Goal: Check status: Check status

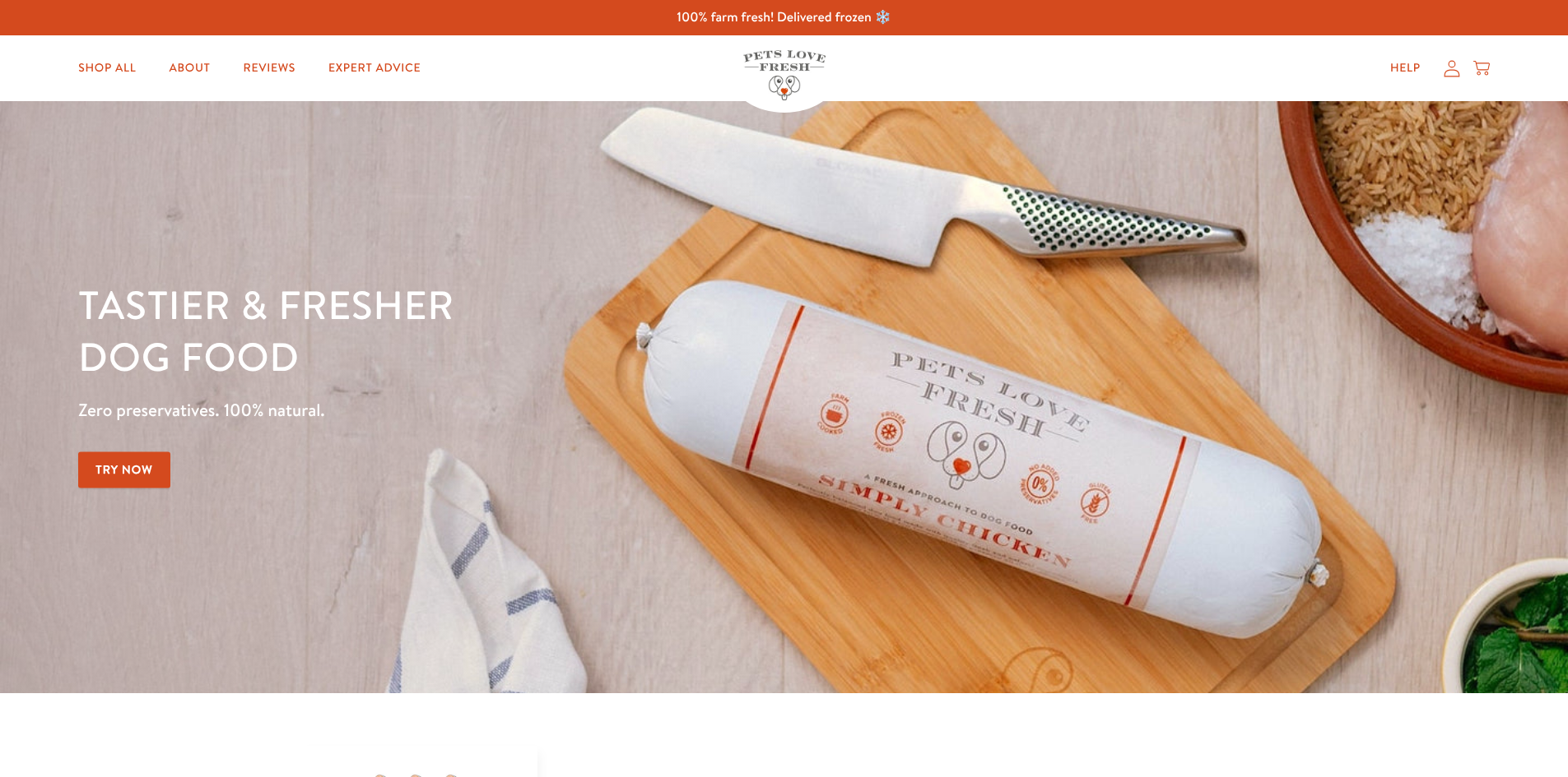
click at [1454, 70] on icon at bounding box center [1451, 69] width 16 height 17
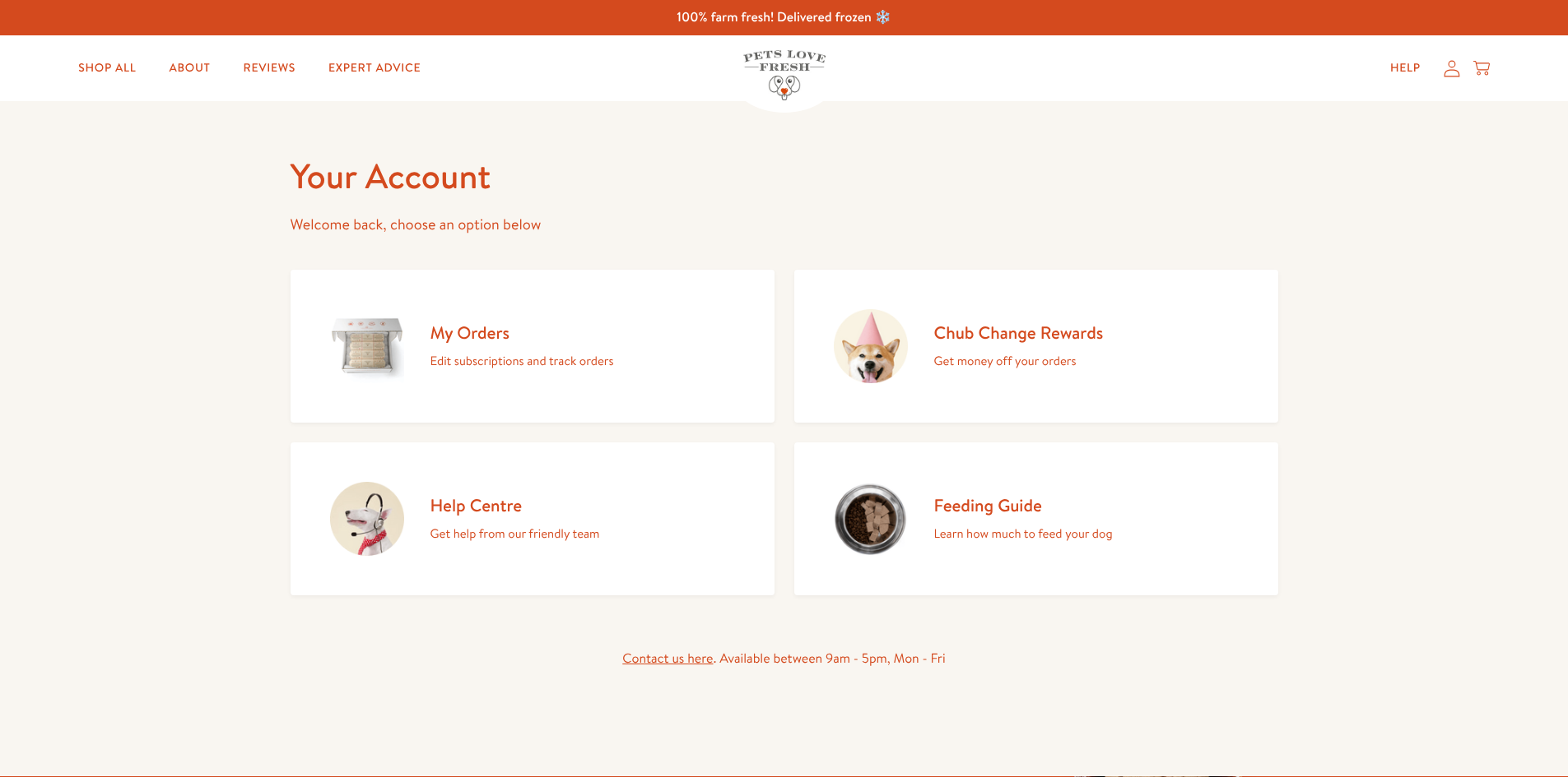
click at [472, 332] on h2 "My Orders" at bounding box center [522, 333] width 183 height 22
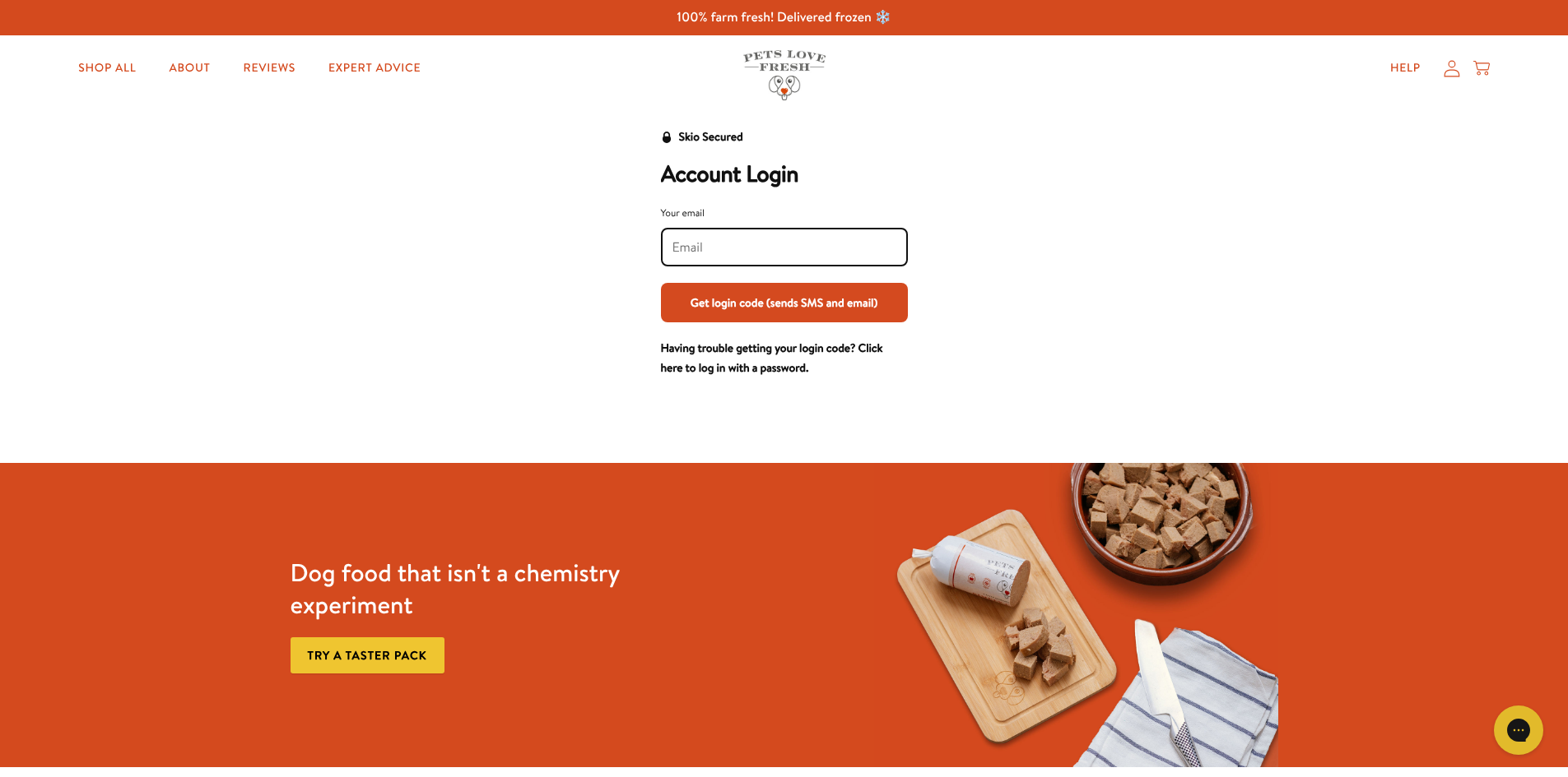
click at [722, 252] on input "Your email" at bounding box center [784, 247] width 224 height 18
type input "[EMAIL_ADDRESS][DOMAIN_NAME]"
click at [756, 307] on button "Get login code (sends SMS and email)" at bounding box center [783, 302] width 246 height 39
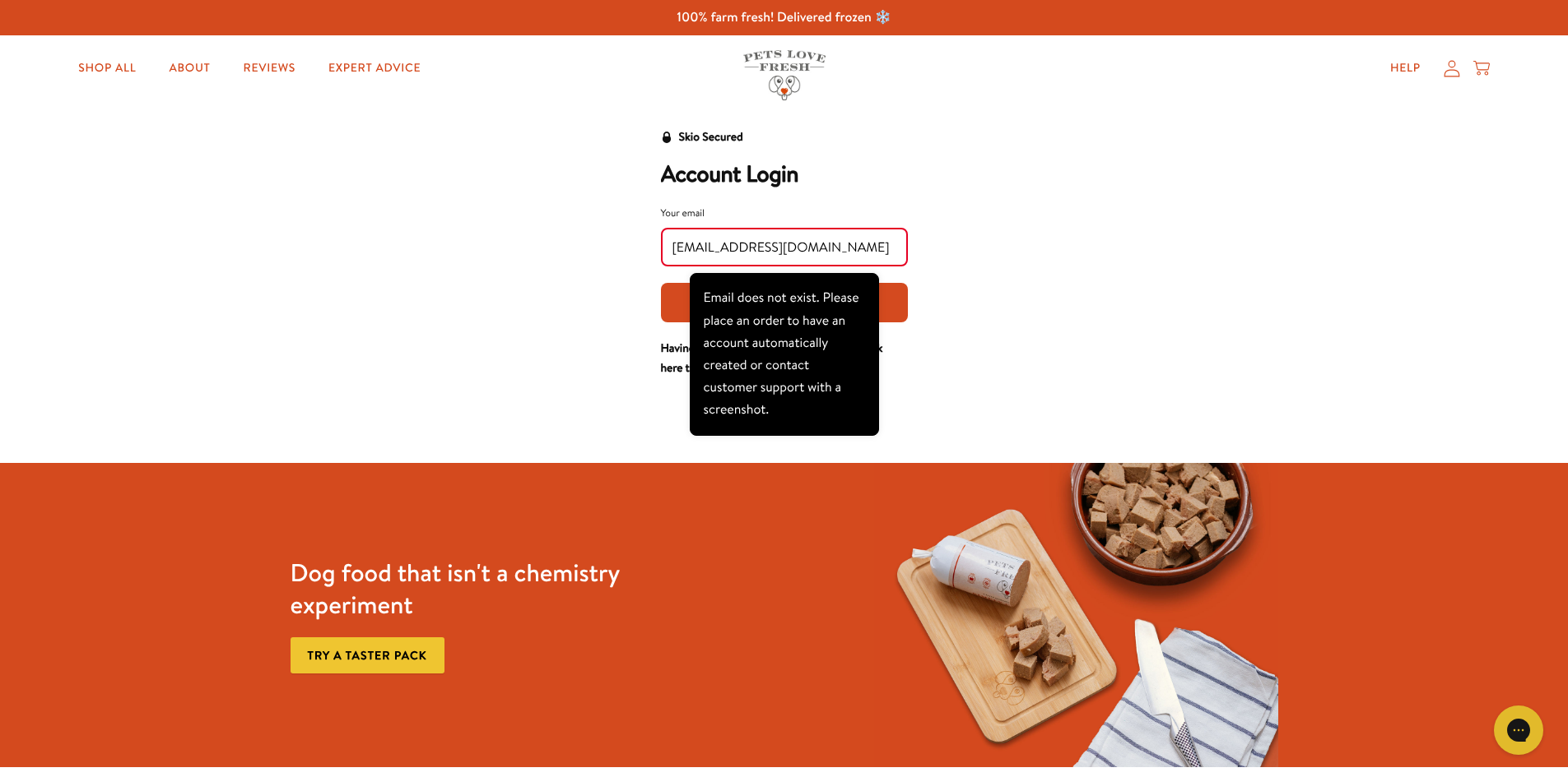
drag, startPoint x: 990, startPoint y: 239, endPoint x: 780, endPoint y: 246, distance: 210.1
click at [939, 240] on div "Skio Secured Account Login Your email info@marketdeepingpetstop.co.uk Get login…" at bounding box center [784, 253] width 1020 height 251
click at [682, 250] on input "info@marketdeepingpetstop.co.uk" at bounding box center [784, 247] width 224 height 18
drag, startPoint x: 924, startPoint y: 265, endPoint x: 869, endPoint y: 252, distance: 56.5
click at [910, 262] on div "Skio Secured Account Login Your email info@marketdeepingpetstop.co.uk Get login…" at bounding box center [784, 253] width 1020 height 251
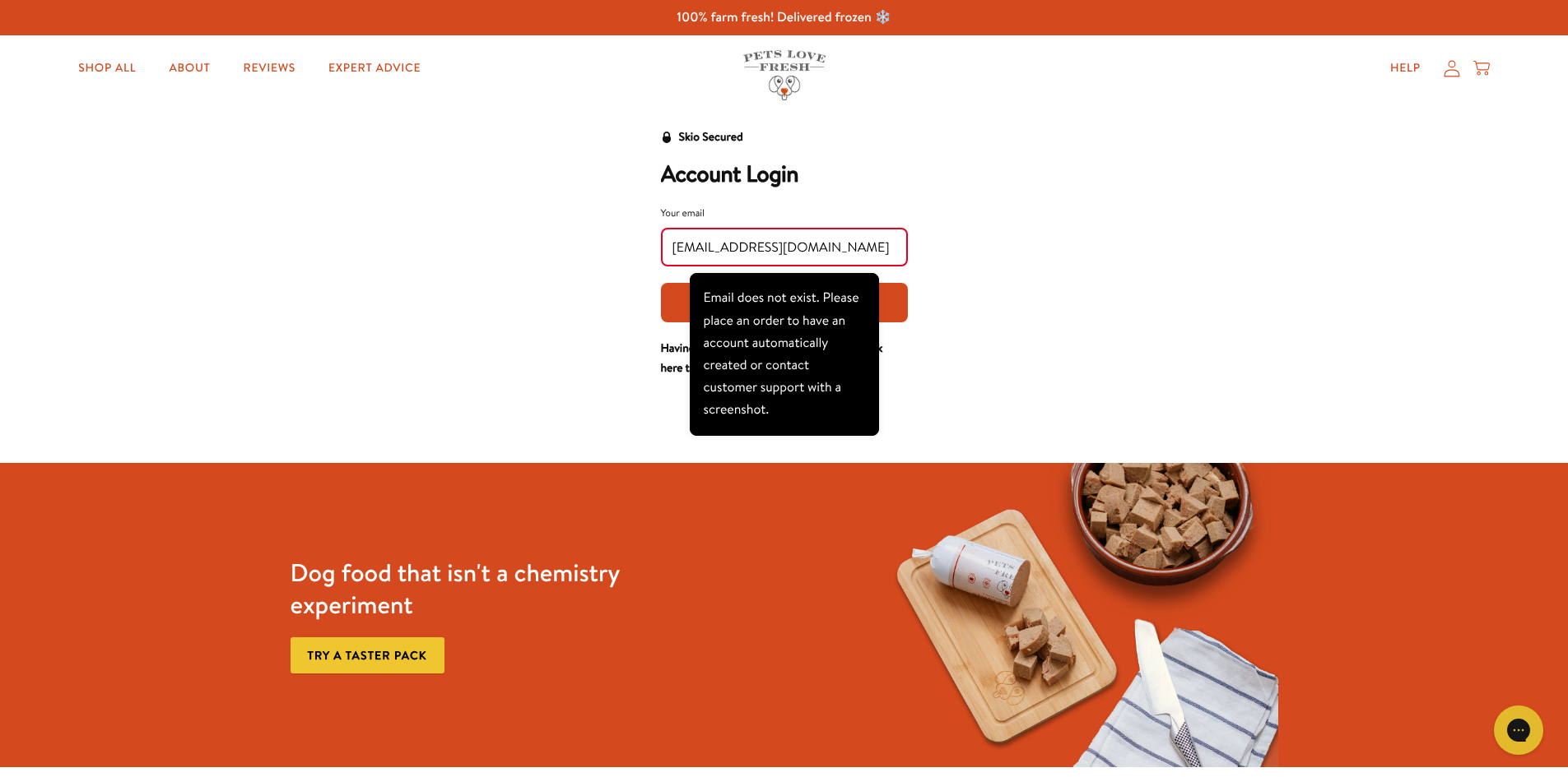
drag, startPoint x: 766, startPoint y: 396, endPoint x: 551, endPoint y: 334, distance: 223.8
click at [741, 390] on div "Email does not exist. Please place an order to have an account automatically cr…" at bounding box center [783, 354] width 161 height 134
drag, startPoint x: 443, startPoint y: 268, endPoint x: 489, endPoint y: 230, distance: 59.7
click at [444, 263] on div "Skio Secured Account Login Your email info@marketdeepingpetstop.co.uk Get login…" at bounding box center [784, 253] width 1020 height 251
drag, startPoint x: 401, startPoint y: 125, endPoint x: 374, endPoint y: 108, distance: 31.9
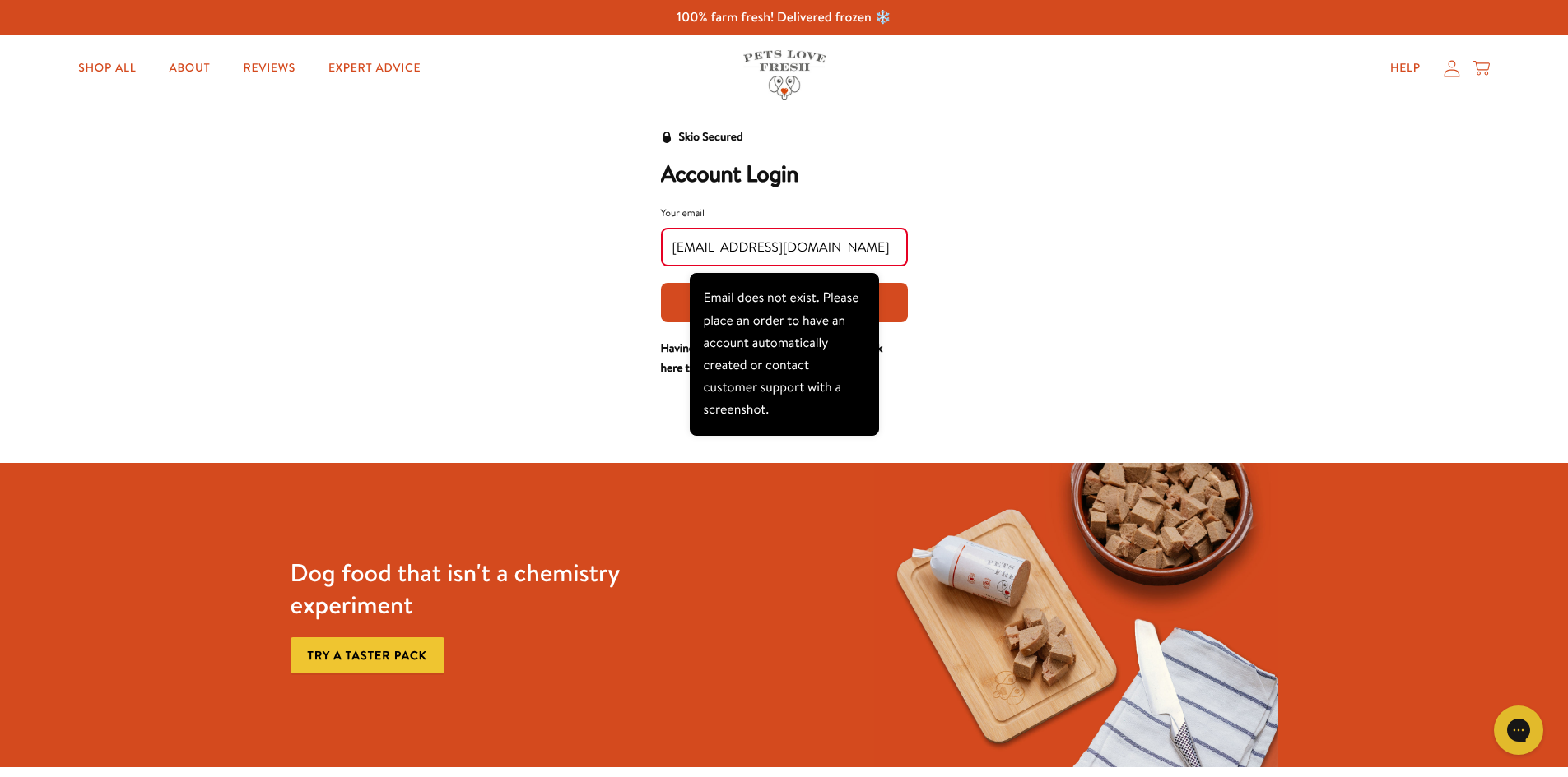
click at [389, 118] on div "Skio Secured Account Login Your email info@marketdeepingpetstop.co.uk Get login…" at bounding box center [784, 246] width 1568 height 264
